Goal: Task Accomplishment & Management: Complete application form

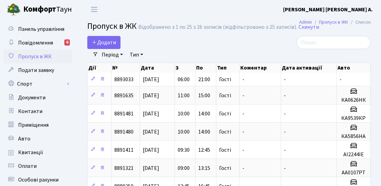
select select "25"
click at [112, 43] on span "Додати" at bounding box center [104, 43] width 24 height 8
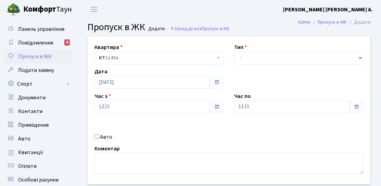
click at [106, 137] on label "Авто" at bounding box center [106, 137] width 12 height 8
click at [99, 137] on input "Авто" at bounding box center [97, 136] width 4 height 4
checkbox input "true"
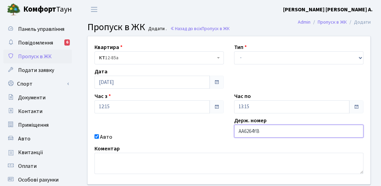
type input "АА6264YB"
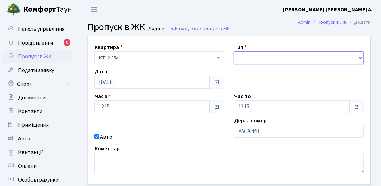
drag, startPoint x: 252, startPoint y: 64, endPoint x: 256, endPoint y: 61, distance: 4.8
click at [252, 64] on select "- Доставка Таксі Гості Сервіс" at bounding box center [298, 57] width 129 height 13
select select "3"
click at [234, 51] on select "- Доставка Таксі Гості Сервіс" at bounding box center [298, 57] width 129 height 13
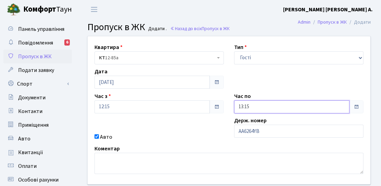
click at [252, 103] on input "13:15" at bounding box center [291, 106] width 115 height 13
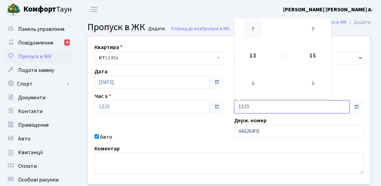
click at [253, 22] on icon at bounding box center [253, 29] width 18 height 18
click at [253, 24] on icon at bounding box center [253, 29] width 18 height 18
click at [253, 26] on icon at bounding box center [253, 29] width 18 height 18
type input "16:15"
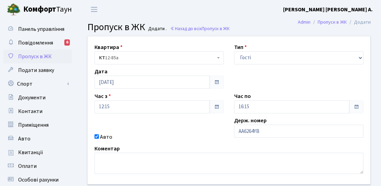
click at [195, 146] on div "Коментар" at bounding box center [228, 159] width 279 height 29
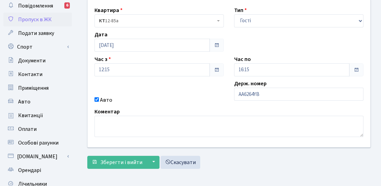
scroll to position [68, 0]
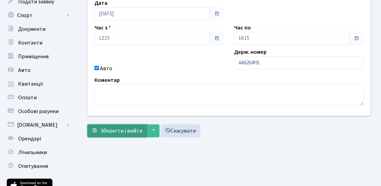
click at [129, 128] on span "Зберегти і вийти" at bounding box center [121, 131] width 42 height 8
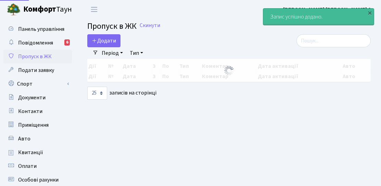
select select "25"
